Goal: Find specific page/section: Find specific page/section

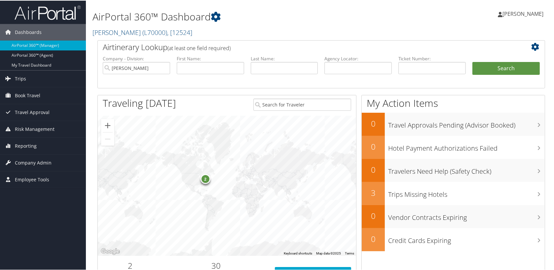
click at [204, 179] on div "2" at bounding box center [205, 178] width 10 height 10
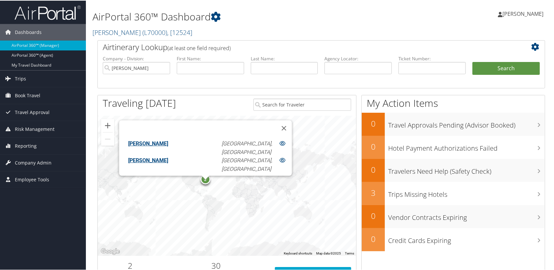
click at [204, 179] on div "2" at bounding box center [205, 179] width 10 height 10
click at [33, 53] on link "AirPortal 360™ (Agent)" at bounding box center [43, 55] width 86 height 10
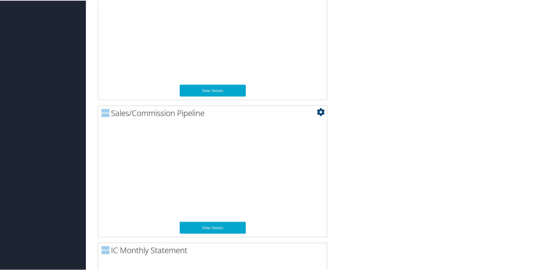
scroll to position [528, 0]
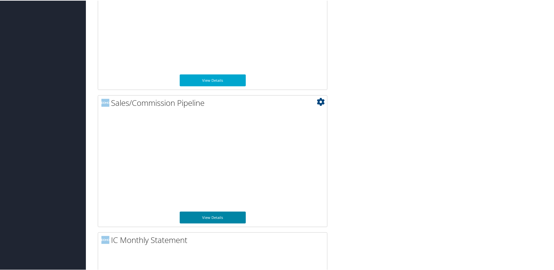
click at [210, 214] on link "View Details" at bounding box center [213, 217] width 66 height 12
